Goal: Information Seeking & Learning: Learn about a topic

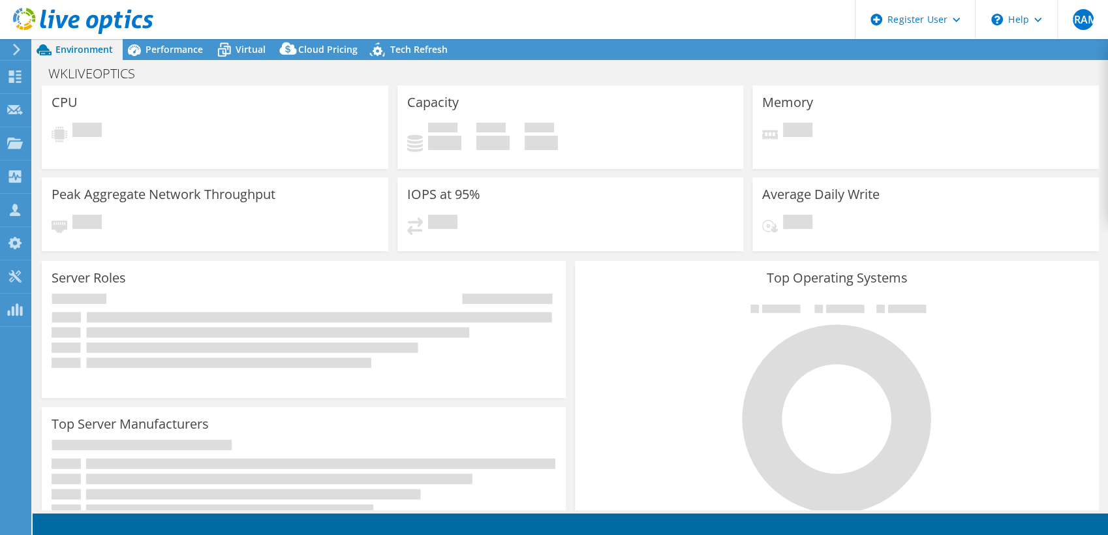
select select "[GEOGRAPHIC_DATA]"
select select "USD"
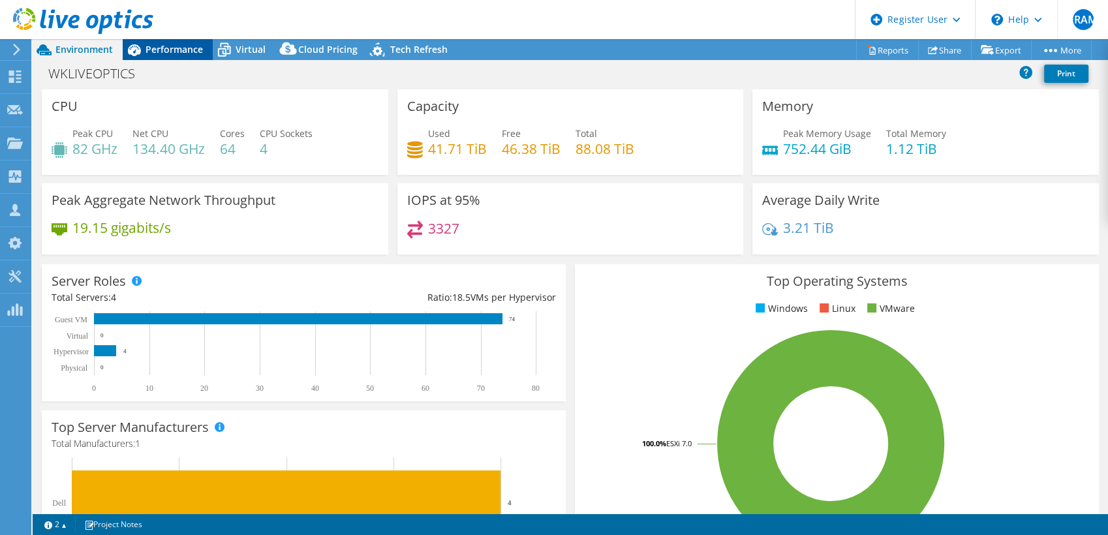
click at [183, 50] on span "Performance" at bounding box center [174, 49] width 57 height 12
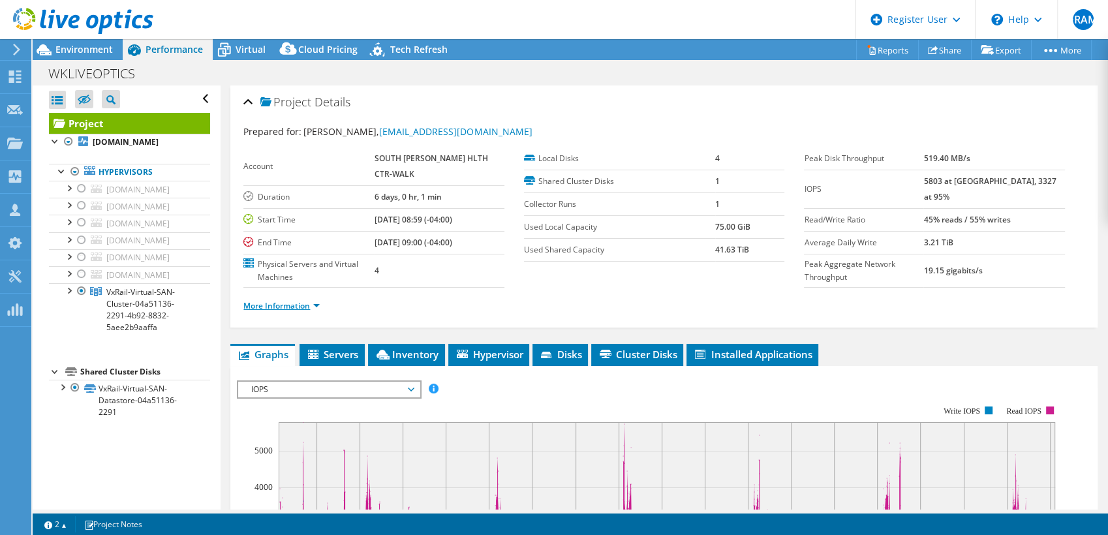
click at [303, 306] on link "More Information" at bounding box center [281, 305] width 76 height 11
